Goal: Task Accomplishment & Management: Use online tool/utility

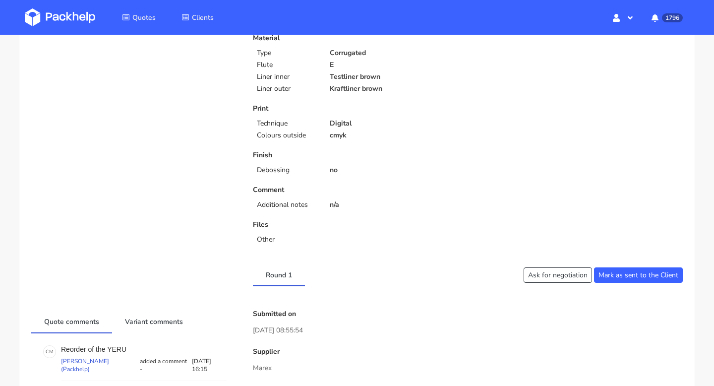
scroll to position [504, 0]
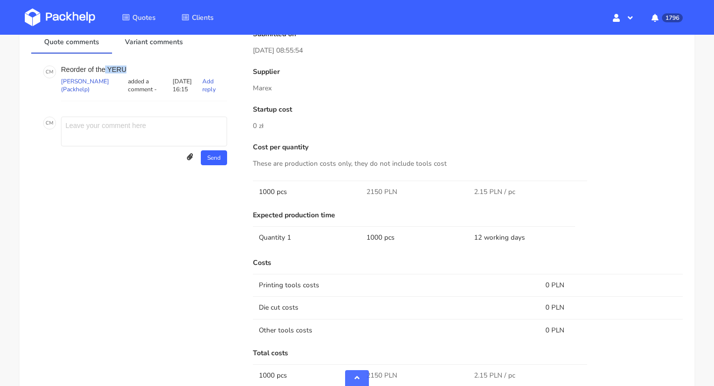
drag, startPoint x: 133, startPoint y: 69, endPoint x: 106, endPoint y: 68, distance: 26.8
click at [106, 68] on p "Reorder of the YERU" at bounding box center [144, 69] width 166 height 8
copy p "YERU"
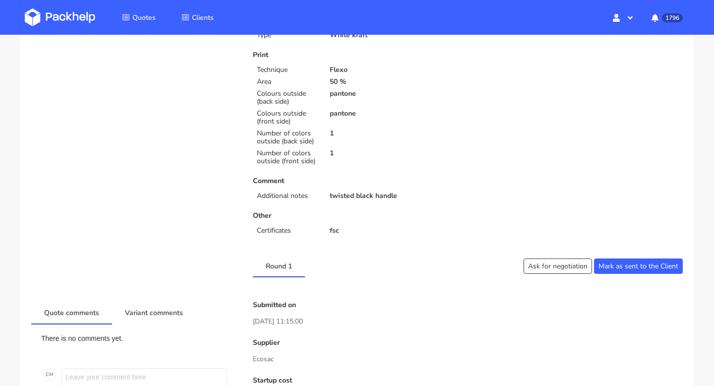
scroll to position [424, 0]
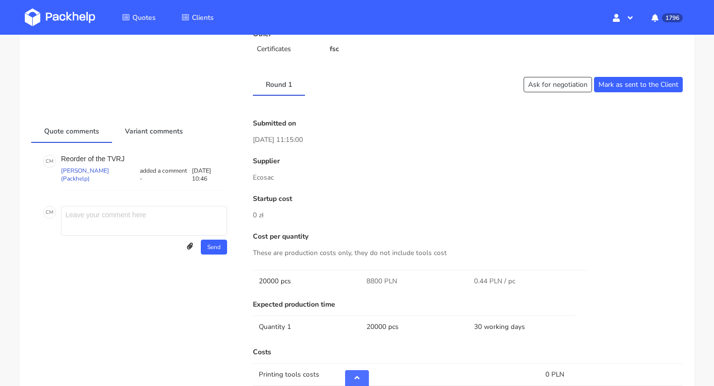
drag, startPoint x: 278, startPoint y: 176, endPoint x: 247, endPoint y: 176, distance: 31.2
copy p "Ecosac"
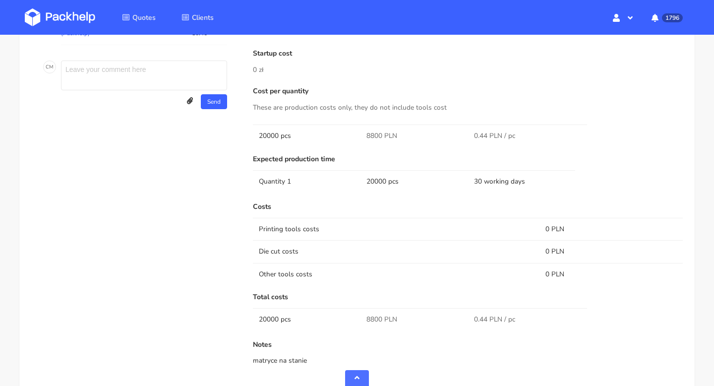
scroll to position [698, 0]
